Goal: Navigation & Orientation: Find specific page/section

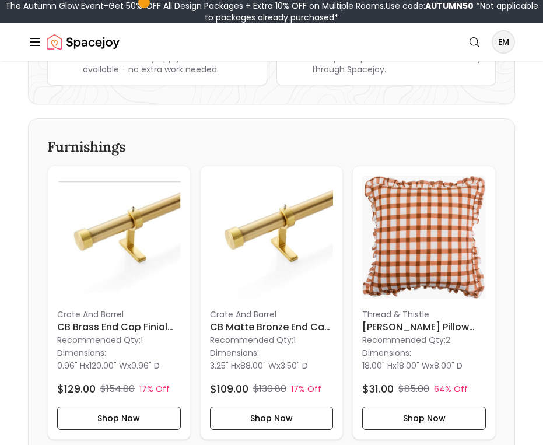
scroll to position [299, 0]
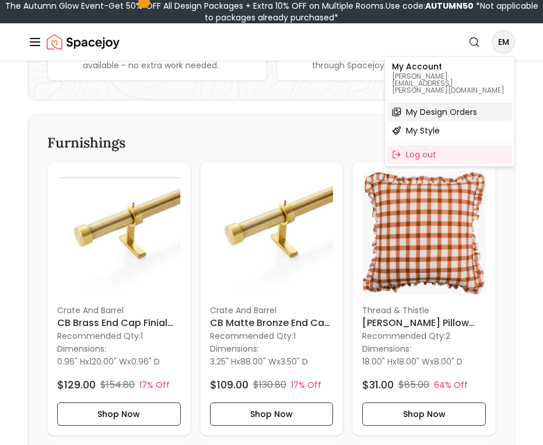
click at [480, 103] on div "My Design Orders" at bounding box center [449, 112] width 125 height 19
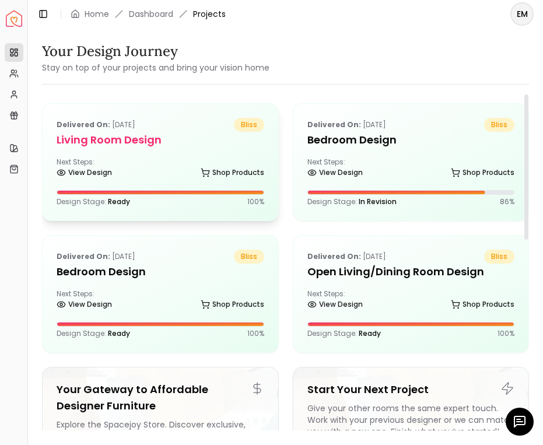
scroll to position [71, 0]
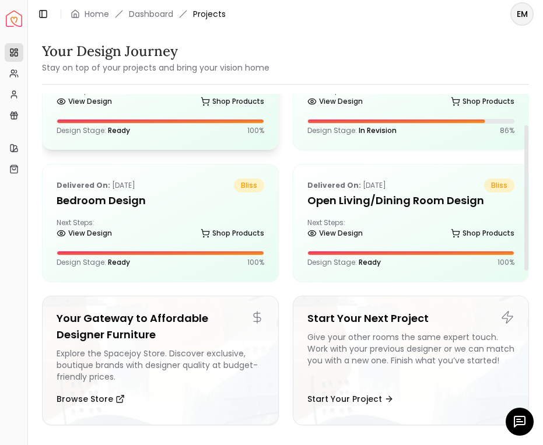
click at [159, 187] on div "Delivered on: [DATE] bliss" at bounding box center [161, 186] width 208 height 14
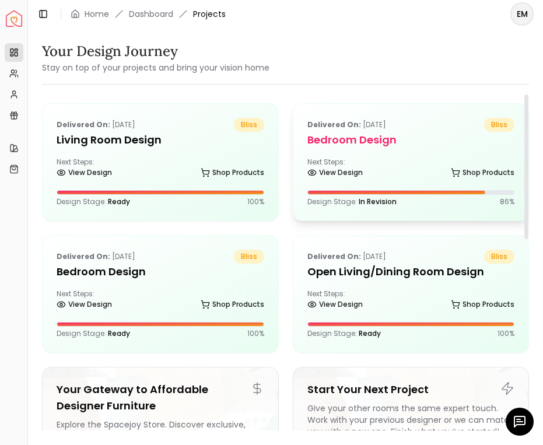
click at [331, 158] on div "Next Steps: View Design Shop Products" at bounding box center [411, 169] width 208 height 23
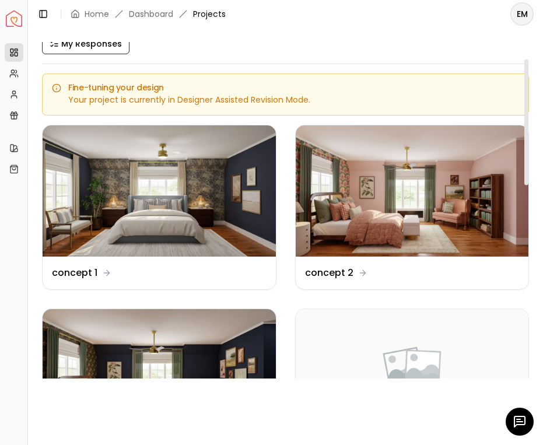
scroll to position [45, 0]
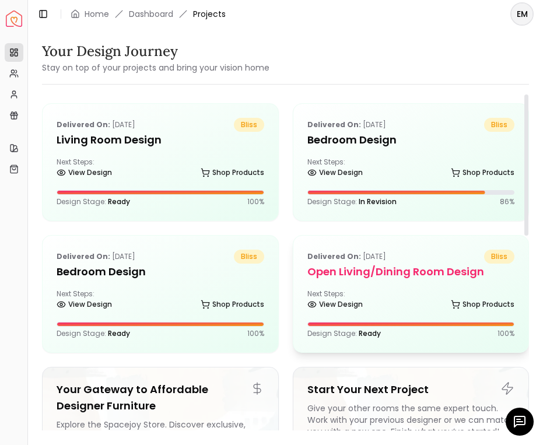
click at [354, 294] on div "Next Steps: View Design Shop Products" at bounding box center [411, 300] width 208 height 23
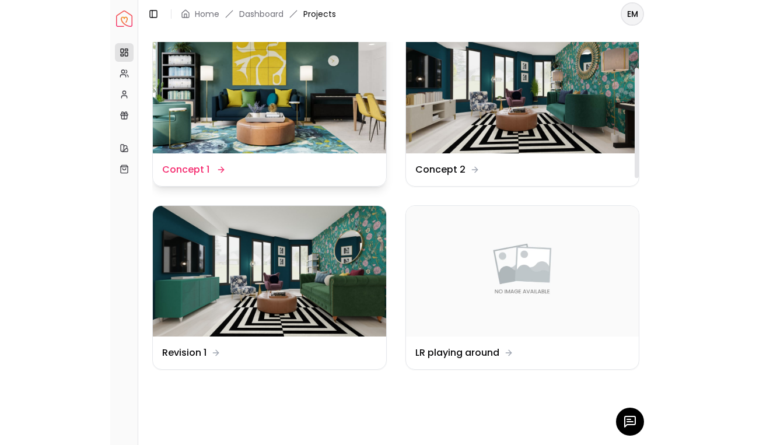
scroll to position [101, 0]
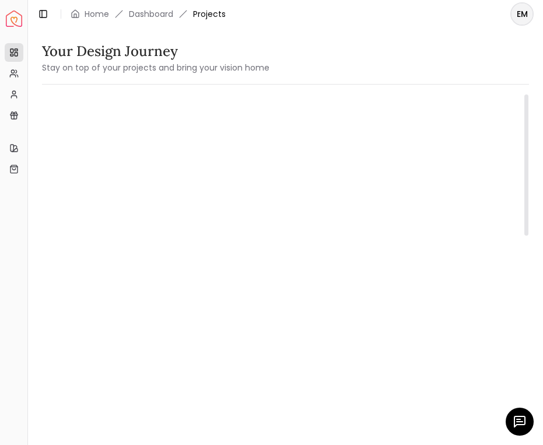
click at [187, 176] on div "View Design Shop Products" at bounding box center [161, 175] width 208 height 12
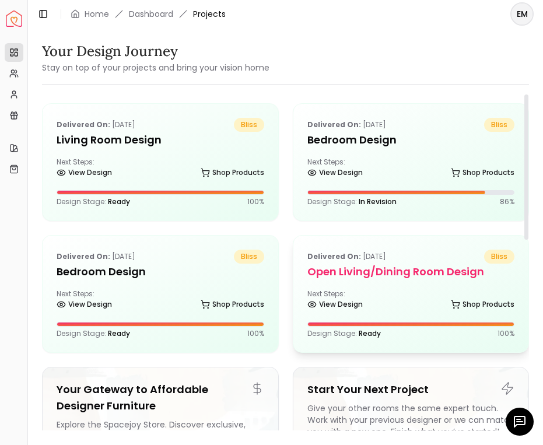
click at [324, 278] on h5 "Open Living/Dining Room Design" at bounding box center [411, 272] width 208 height 16
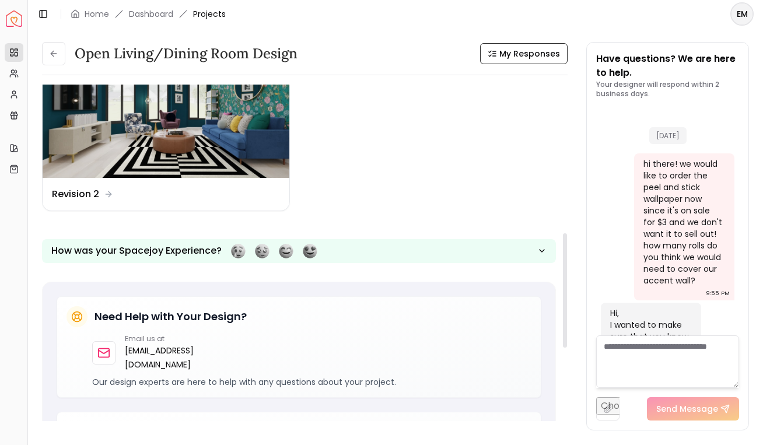
scroll to position [447, 0]
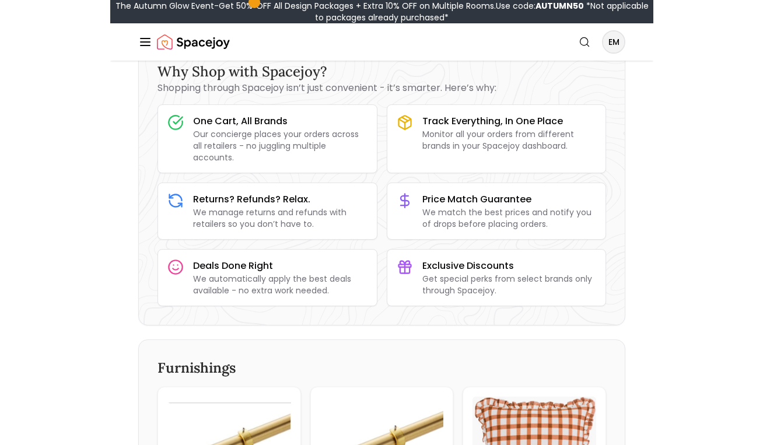
scroll to position [36, 0]
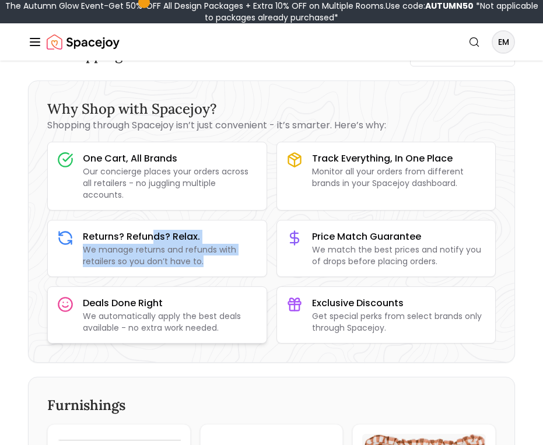
drag, startPoint x: 151, startPoint y: 231, endPoint x: 125, endPoint y: 298, distance: 71.5
click at [129, 289] on div "One Cart, All Brands Our concierge places your orders across all retailers - no…" at bounding box center [271, 243] width 449 height 202
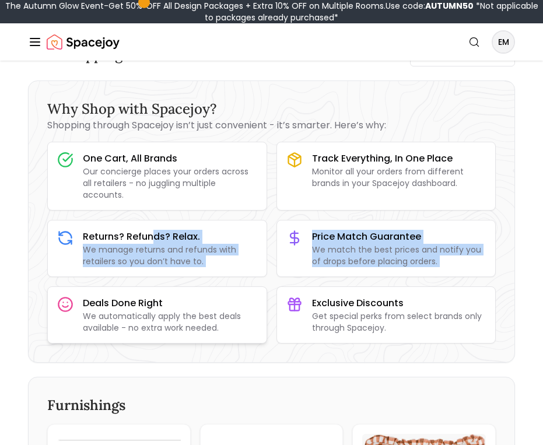
click at [79, 291] on div "Deals Done Right We automatically apply the best deals available - no extra wor…" at bounding box center [157, 315] width 219 height 56
